Goal: Information Seeking & Learning: Learn about a topic

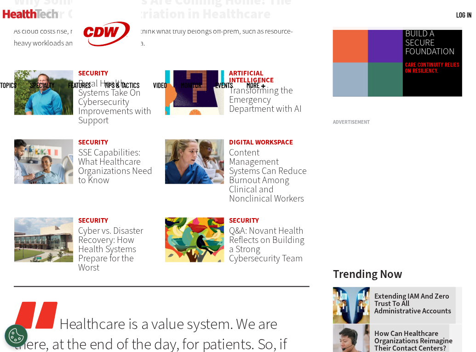
scroll to position [597, 0]
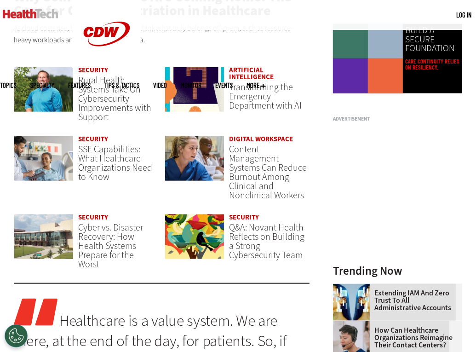
drag, startPoint x: 254, startPoint y: 70, endPoint x: 259, endPoint y: 74, distance: 6.9
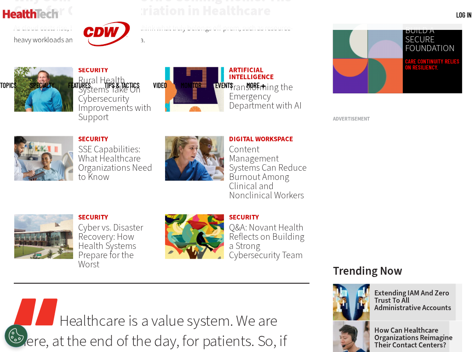
click at [259, 74] on div "Artificial Intelligence" at bounding box center [269, 75] width 80 height 16
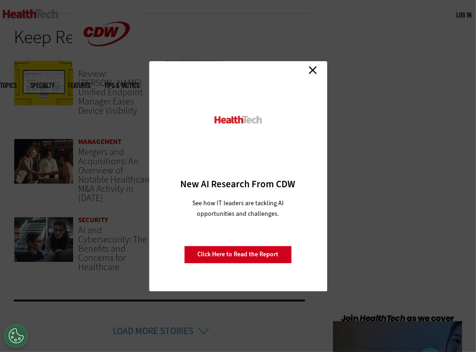
scroll to position [1895, 0]
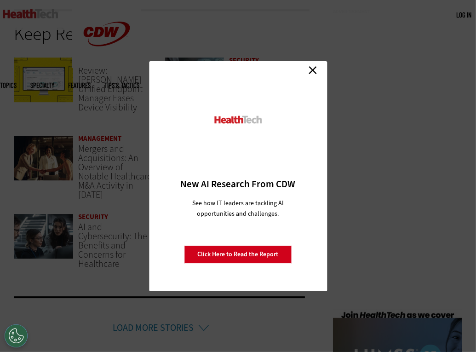
click at [313, 68] on link "Close" at bounding box center [313, 70] width 14 height 14
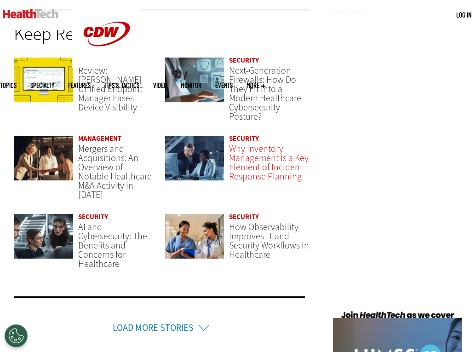
drag, startPoint x: 245, startPoint y: 169, endPoint x: 265, endPoint y: 171, distance: 20.4
click at [265, 171] on span "Why Inventory Management Is a Key Element of Incident Response Planning" at bounding box center [269, 162] width 80 height 40
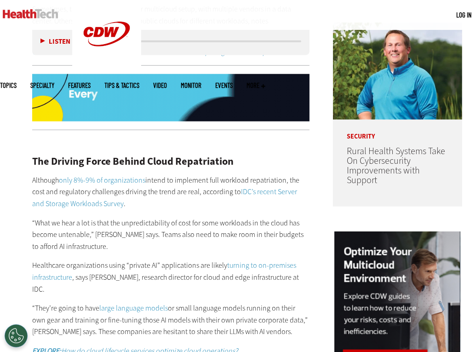
scroll to position [655, 0]
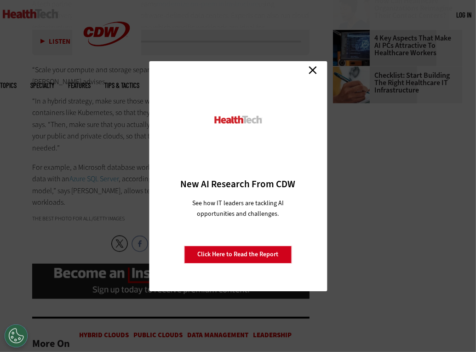
scroll to position [1300, 0]
click at [305, 71] on div "Close New AI Research From CDW See how IT leaders are tackling AI opportunities…" at bounding box center [238, 176] width 178 height 230
click at [309, 68] on link "Close" at bounding box center [313, 70] width 14 height 14
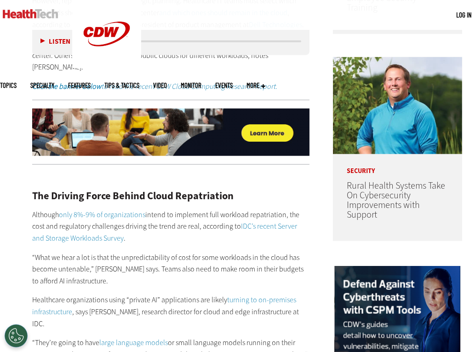
scroll to position [314, 0]
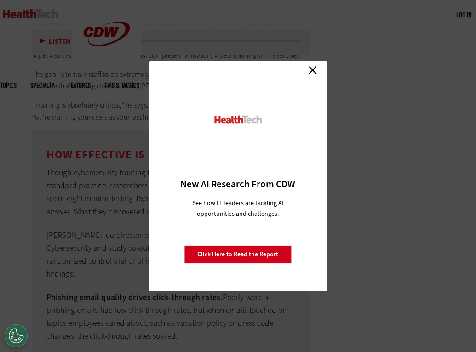
scroll to position [2863, 0]
click at [307, 69] on link "Close" at bounding box center [313, 70] width 14 height 14
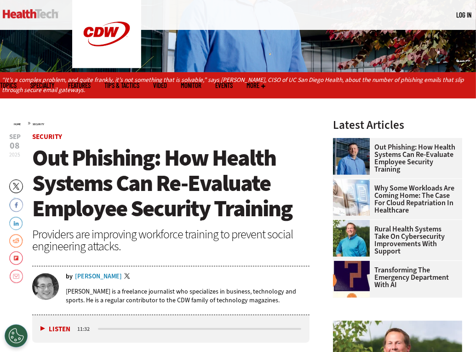
scroll to position [175, 0]
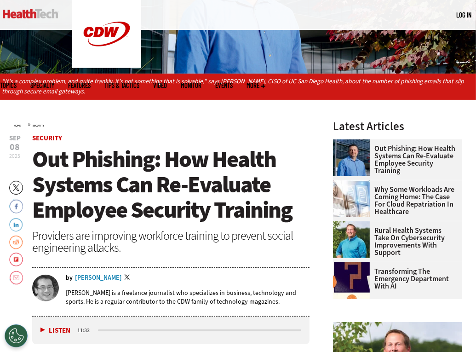
drag, startPoint x: 36, startPoint y: 157, endPoint x: 82, endPoint y: 162, distance: 46.7
click at [82, 162] on span "Out Phishing: How Health Systems Can Re-Evaluate Employee Security Training" at bounding box center [162, 184] width 260 height 81
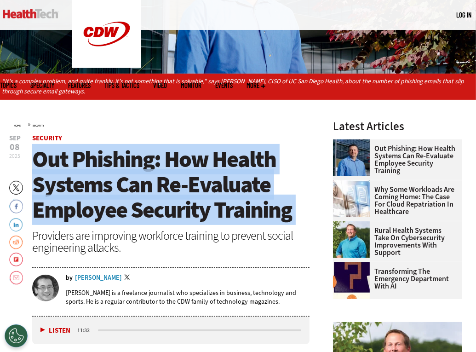
copy header "Out Phishing: How Health Systems Can Re-Evaluate Employee Security Training"
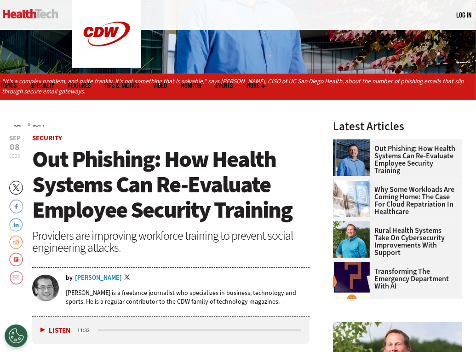
click at [151, 229] on div "Providers are improving workforce training to prevent social engineering attack…" at bounding box center [170, 241] width 277 height 24
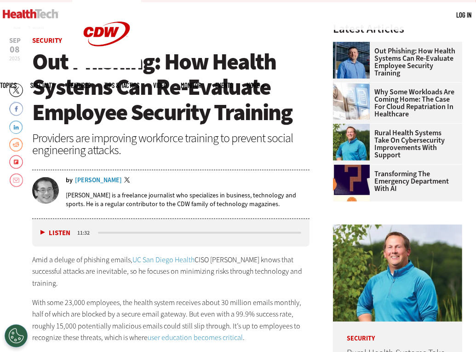
scroll to position [273, 0]
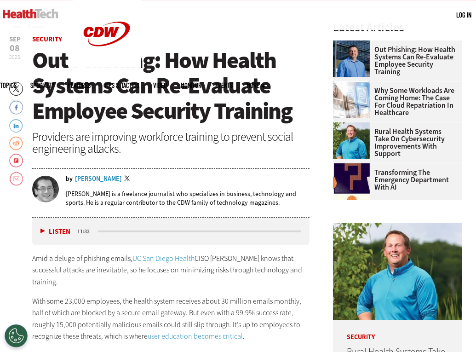
click at [136, 123] on span "Out Phishing: How Health Systems Can Re-Evaluate Employee Security Training" at bounding box center [162, 85] width 260 height 81
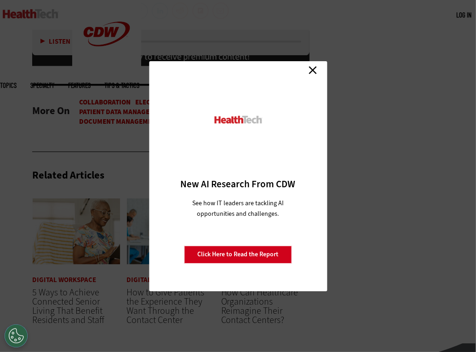
scroll to position [1551, 0]
click at [239, 254] on link "Click Here to Read the Report" at bounding box center [238, 253] width 108 height 17
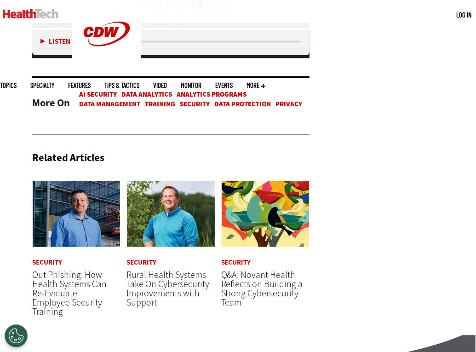
scroll to position [1384, 0]
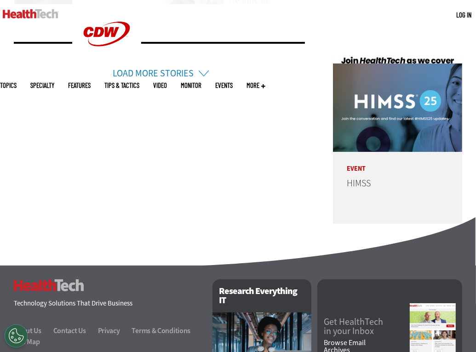
click at [188, 67] on link "Load More Stories" at bounding box center [153, 73] width 81 height 12
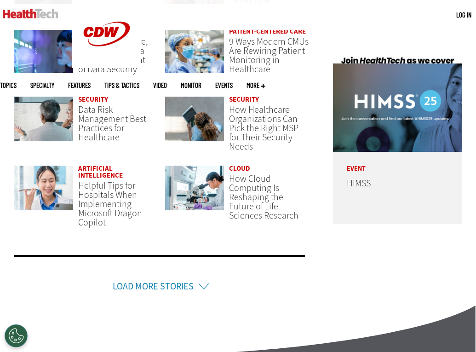
click at [155, 280] on link "Load More Stories" at bounding box center [153, 286] width 81 height 12
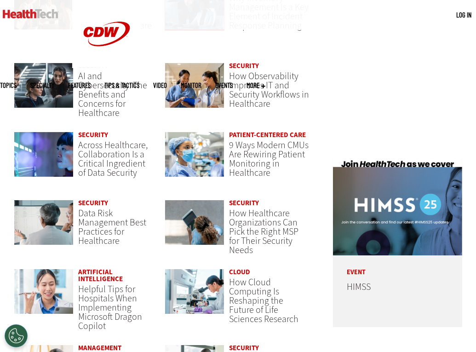
scroll to position [2103, 0]
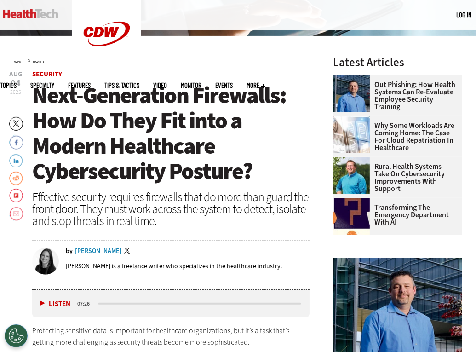
scroll to position [213, 0]
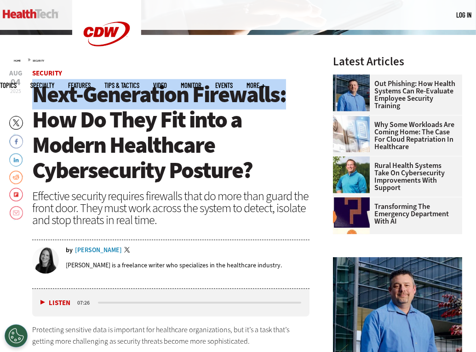
drag, startPoint x: 32, startPoint y: 91, endPoint x: 282, endPoint y: 86, distance: 250.1
click at [282, 86] on span "Next-Generation Firewalls: How Do They Fit into a Modern Healthcare Cybersecuri…" at bounding box center [159, 132] width 254 height 106
copy span "Next-Generation Firewalls"
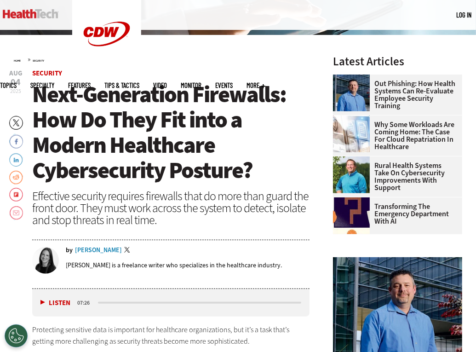
click at [90, 125] on span "Next-Generation Firewalls: How Do They Fit into a Modern Healthcare Cybersecuri…" at bounding box center [159, 132] width 254 height 106
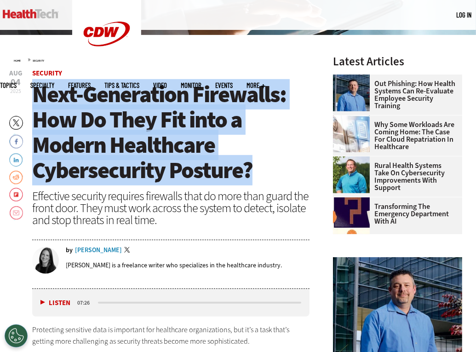
drag, startPoint x: 274, startPoint y: 170, endPoint x: 33, endPoint y: 100, distance: 251.3
click at [33, 100] on h1 "Next-Generation Firewalls: How Do They Fit into a Modern Healthcare Cybersecuri…" at bounding box center [170, 132] width 277 height 101
copy span "Next-Generation Firewalls: How Do They Fit into a Modern Healthcare Cybersecuri…"
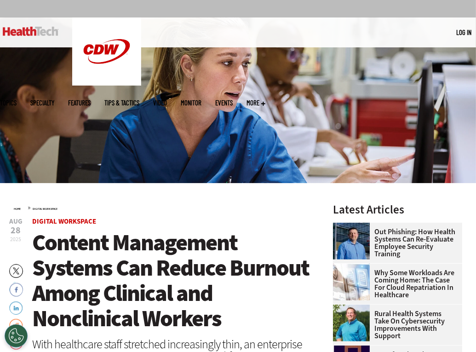
scroll to position [70, 0]
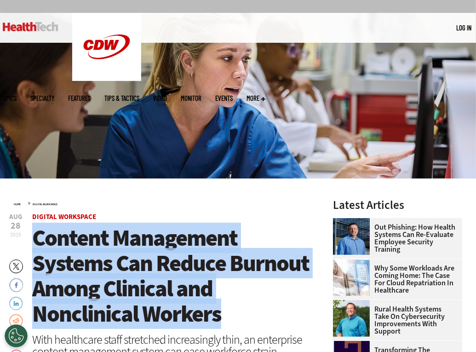
drag, startPoint x: 30, startPoint y: 235, endPoint x: 228, endPoint y: 309, distance: 210.8
copy span "Content Management Systems Can Reduce Burnout Among Clinical and Nonclinical Wo…"
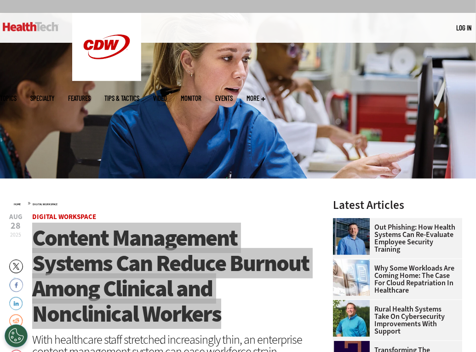
scroll to position [193, 0]
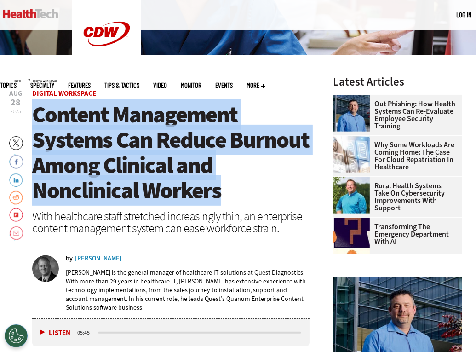
click at [165, 201] on span "Content Management Systems Can Reduce Burnout Among Clinical and Nonclinical Wo…" at bounding box center [170, 152] width 277 height 106
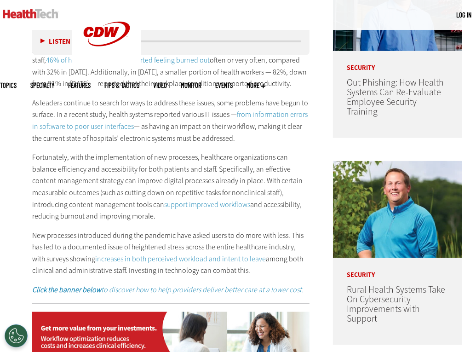
scroll to position [518, 0]
